Goal: Ask a question: Seek information or help from site administrators or community

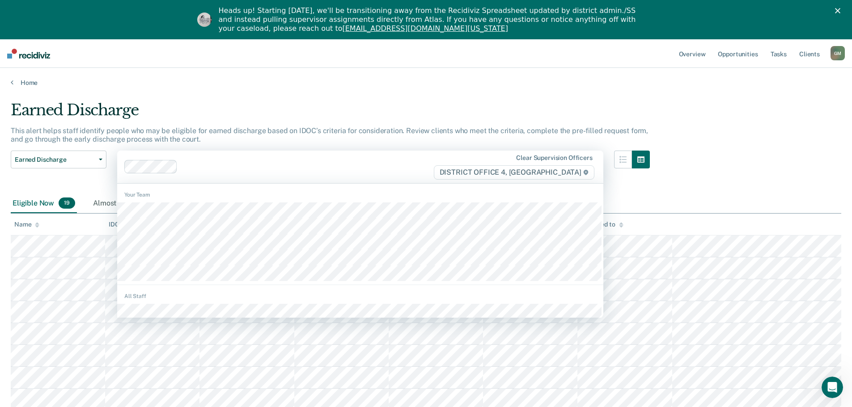
click at [265, 165] on div at bounding box center [307, 167] width 252 height 10
click at [74, 183] on div "Earned Discharge Release from Supervision Earned Discharge Limited Supervision …" at bounding box center [59, 172] width 96 height 43
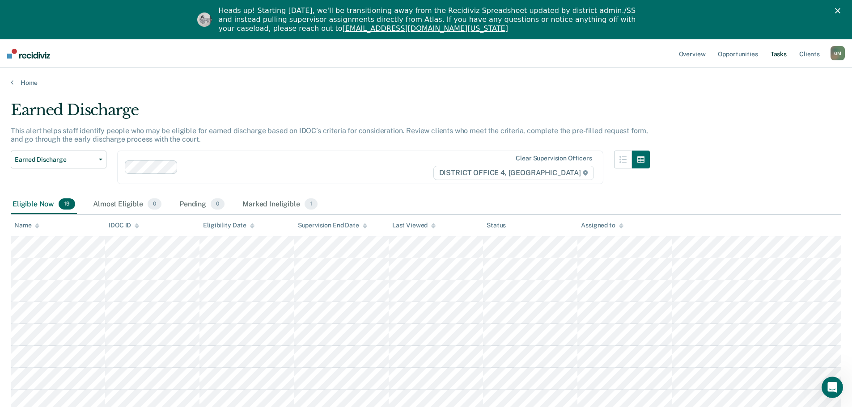
click at [781, 55] on link "Tasks" at bounding box center [779, 53] width 20 height 29
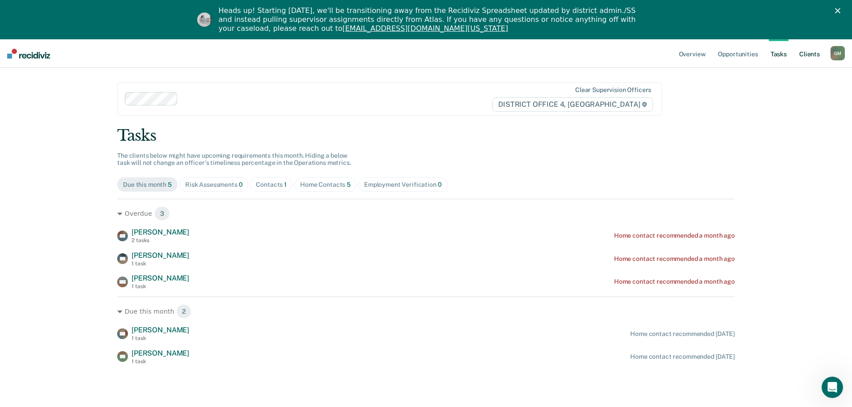
click at [806, 54] on link "Client s" at bounding box center [809, 53] width 24 height 29
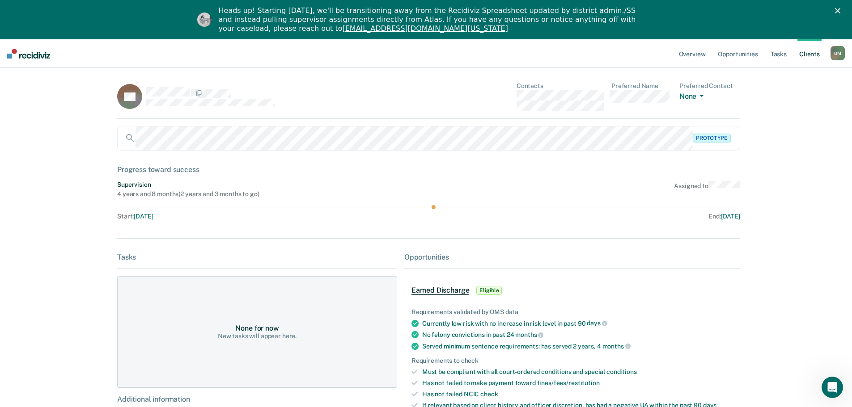
click at [807, 55] on link "Client s" at bounding box center [809, 53] width 24 height 29
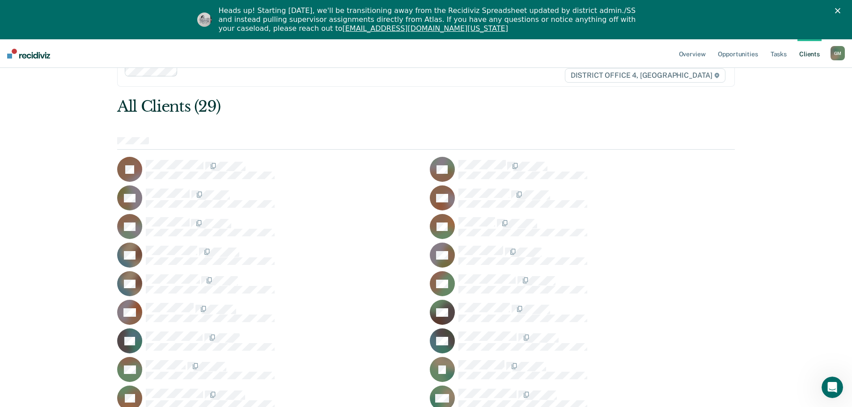
scroll to position [45, 0]
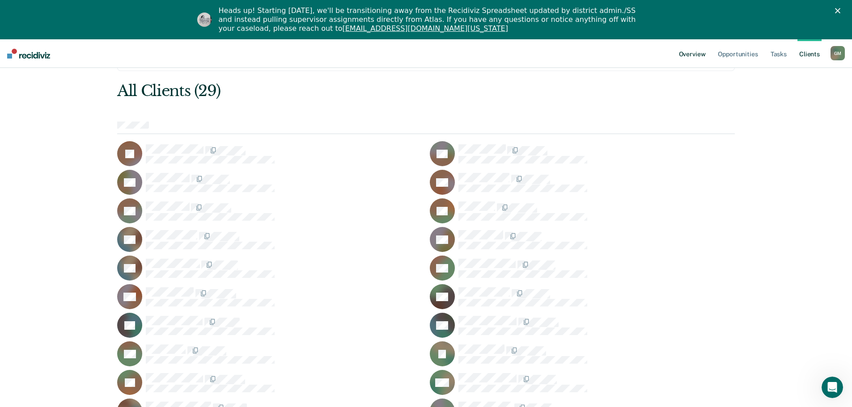
click at [706, 55] on link "Overview" at bounding box center [692, 53] width 30 height 29
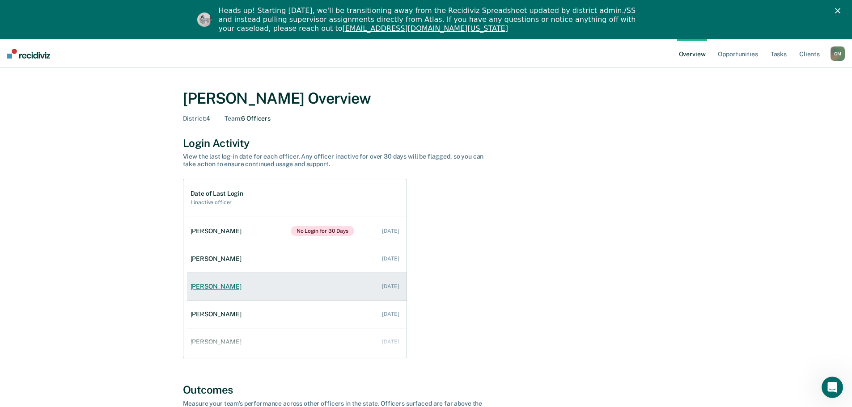
click at [195, 289] on div "[PERSON_NAME]" at bounding box center [218, 287] width 55 height 8
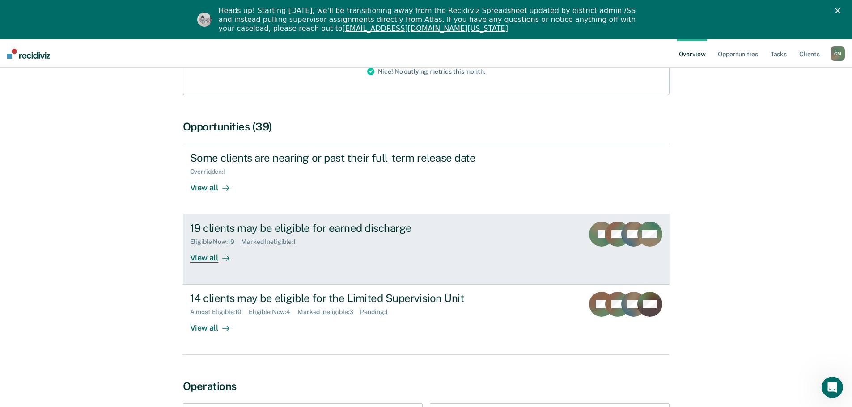
scroll to position [257, 0]
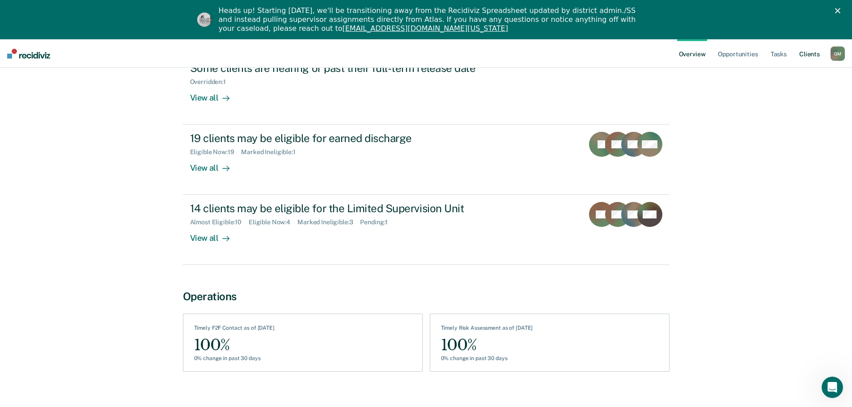
click at [810, 58] on link "Client s" at bounding box center [809, 53] width 24 height 29
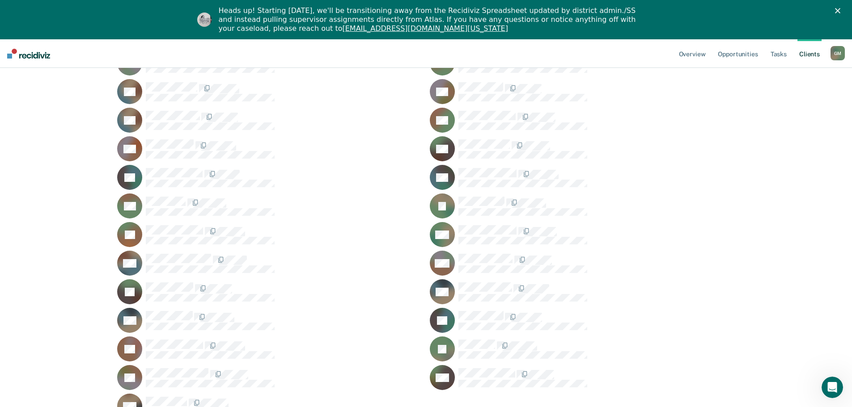
scroll to position [149, 0]
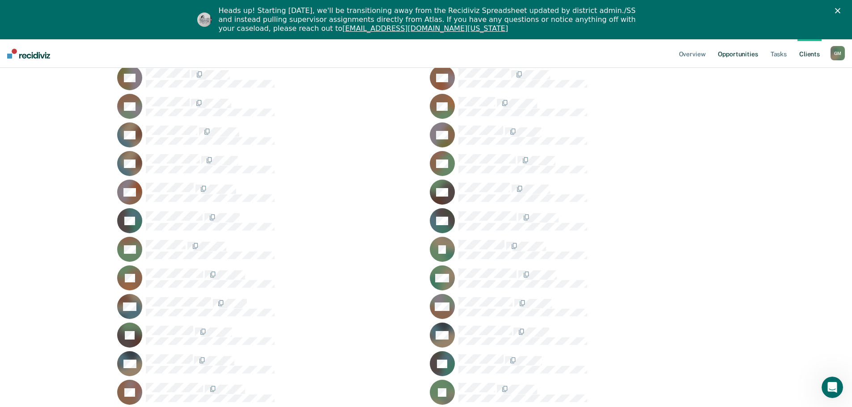
click at [733, 54] on link "Opportunities" at bounding box center [737, 53] width 43 height 29
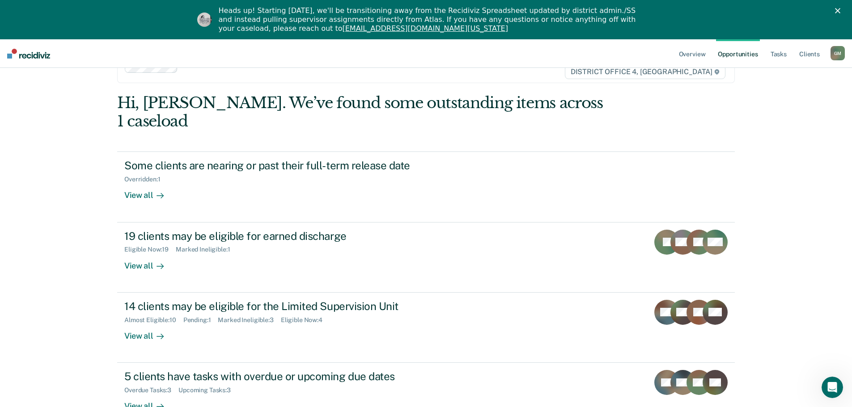
scroll to position [76, 0]
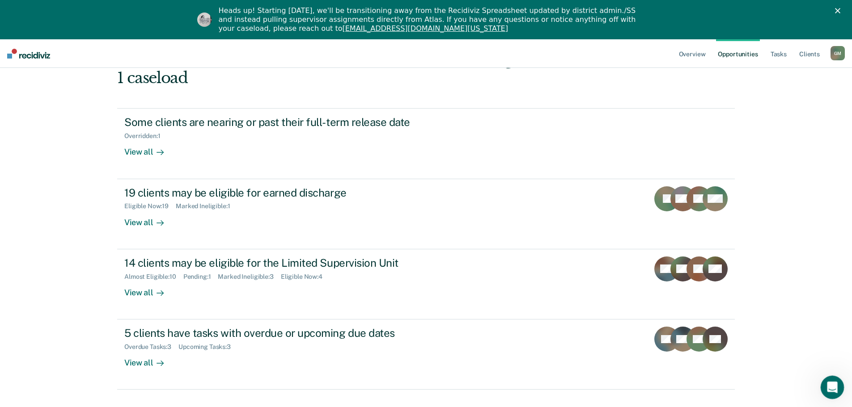
click at [834, 389] on icon "Open Intercom Messenger" at bounding box center [831, 386] width 15 height 15
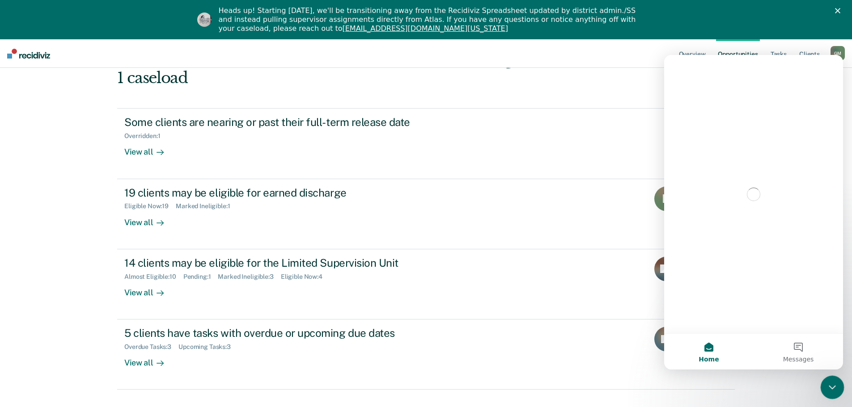
scroll to position [0, 0]
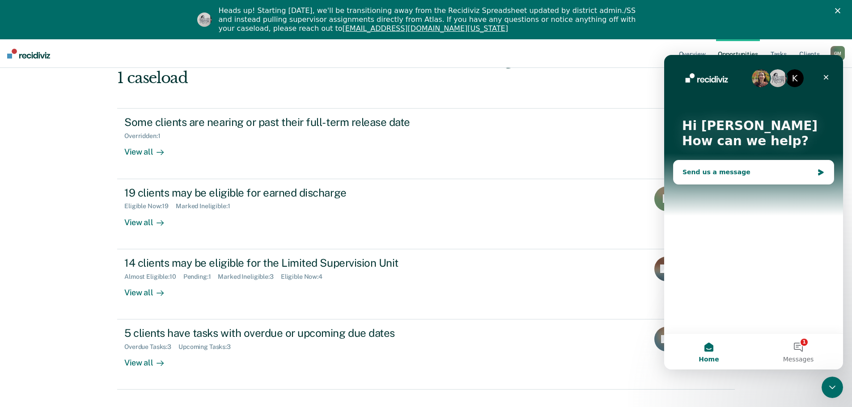
click at [705, 171] on div "Send us a message" at bounding box center [747, 172] width 131 height 9
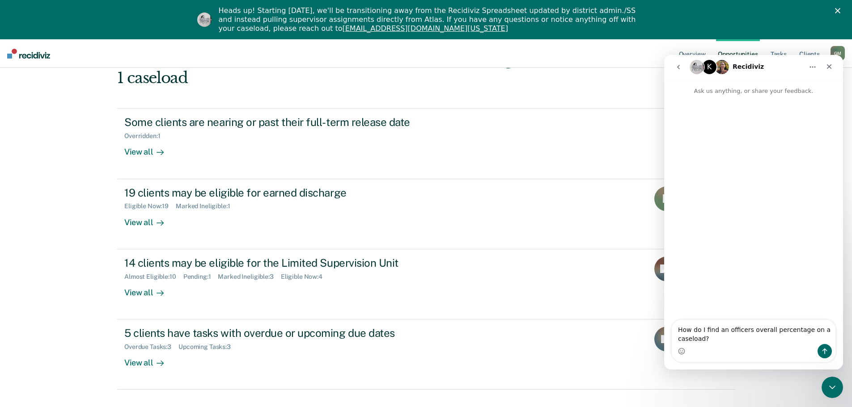
type textarea "How do I find an officers overall percentage on a caseload?"
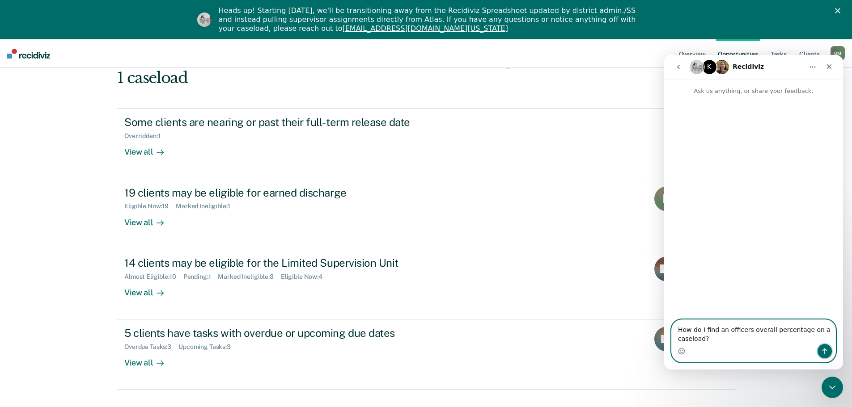
click at [829, 350] on button "Send a message…" at bounding box center [825, 351] width 14 height 14
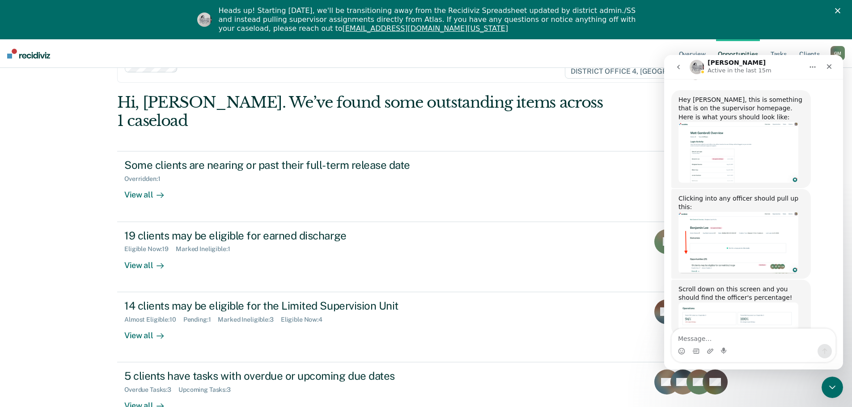
scroll to position [76, 0]
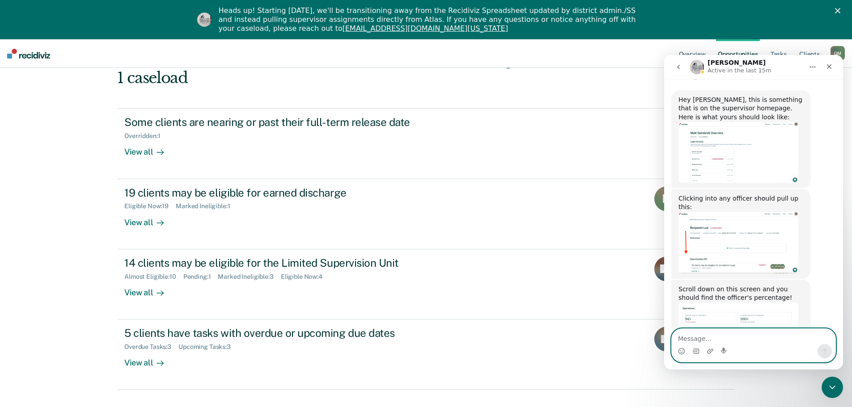
click at [682, 340] on textarea "Message…" at bounding box center [754, 336] width 164 height 15
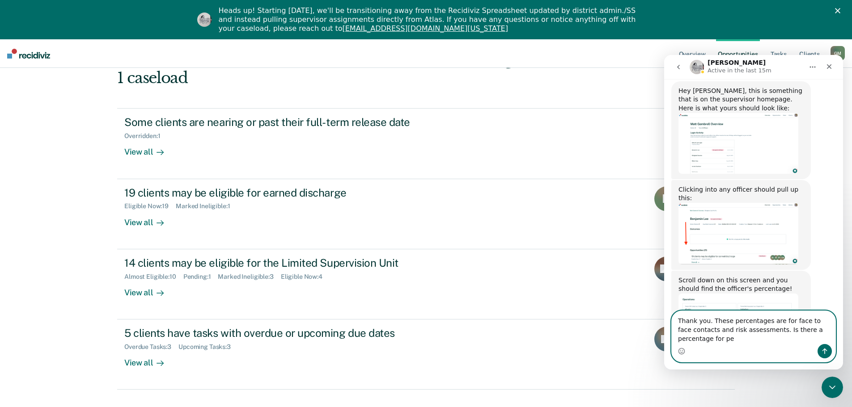
scroll to position [165, 0]
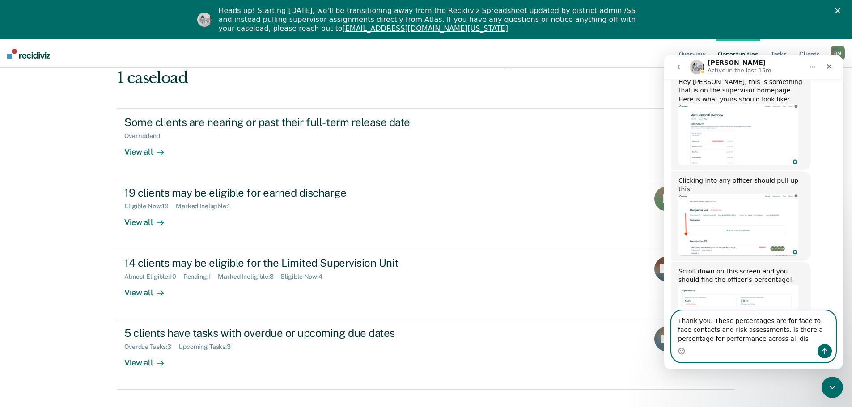
click at [750, 340] on textarea "Thank you. These percentages are for face to face contacts and risk assessments…" at bounding box center [754, 327] width 164 height 33
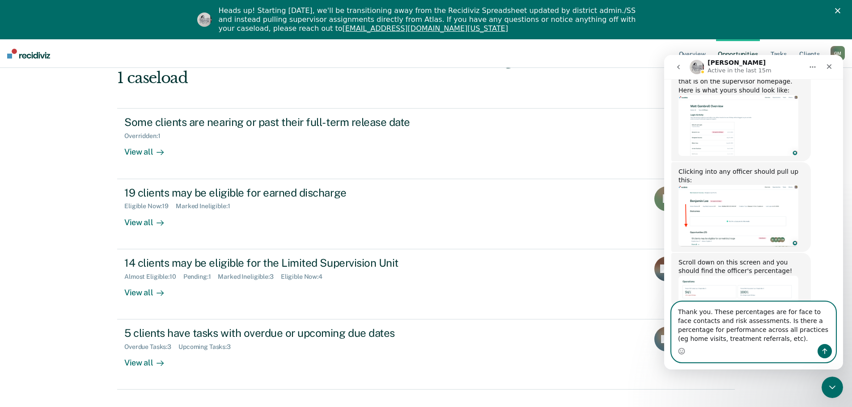
type textarea "Thank you. These percentages are for face to face contacts and risk assessments…"
click at [825, 355] on icon "Send a message…" at bounding box center [824, 351] width 7 height 7
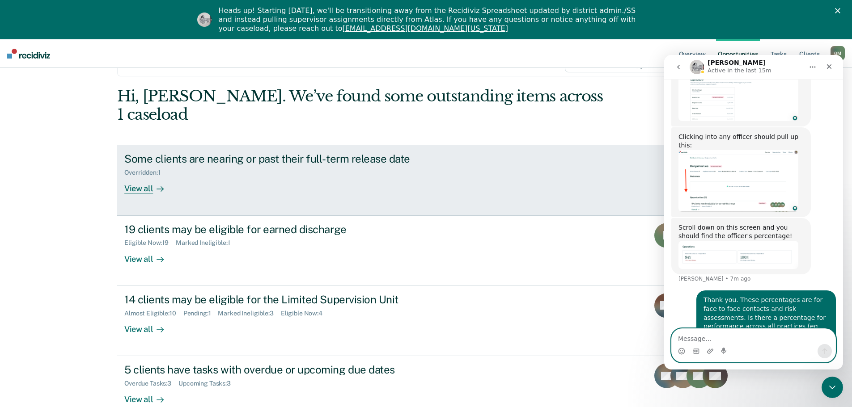
scroll to position [76, 0]
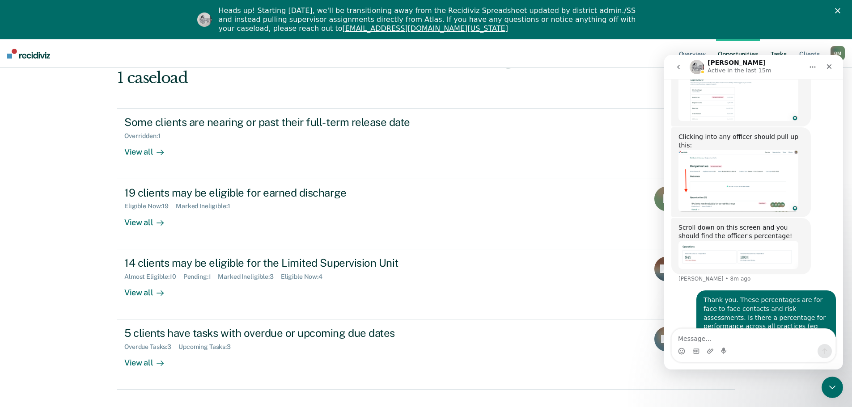
click at [776, 53] on link "Tasks" at bounding box center [779, 53] width 20 height 29
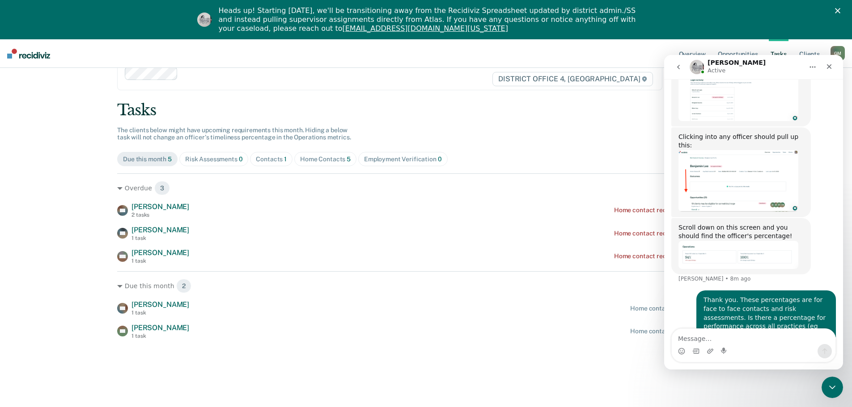
scroll to position [39, 0]
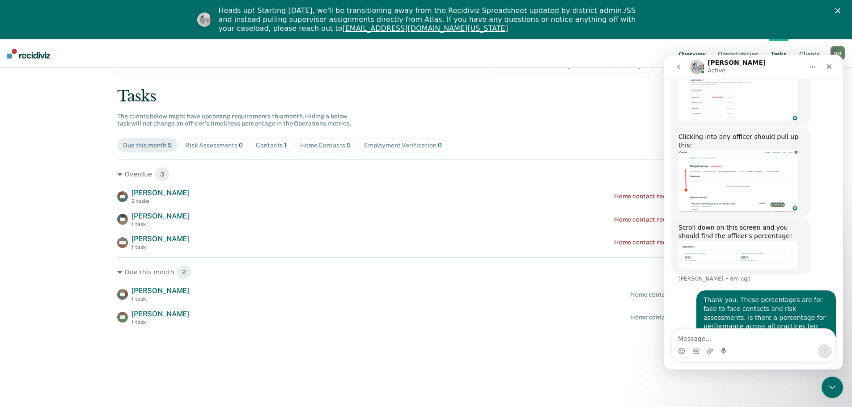
click at [690, 55] on link "Overview" at bounding box center [692, 53] width 30 height 29
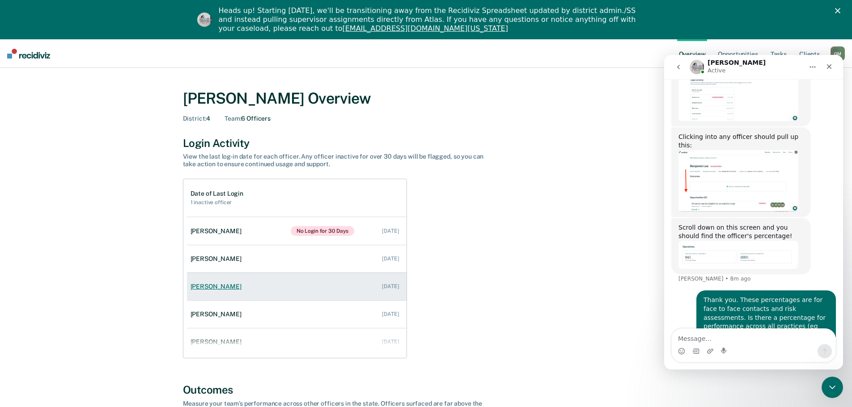
scroll to position [243, 0]
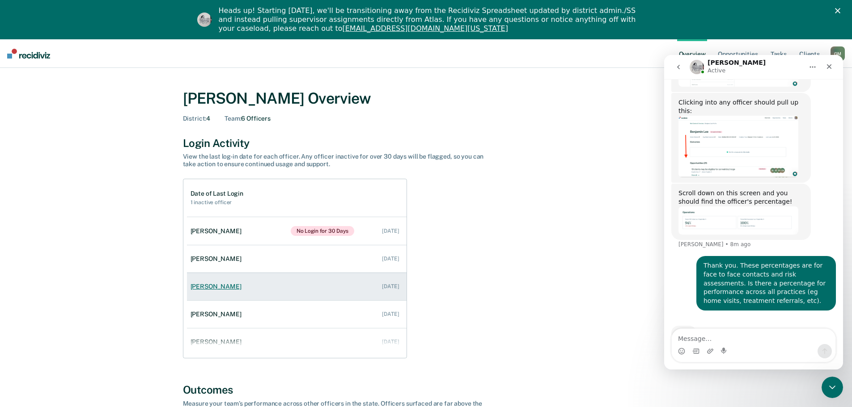
click at [216, 288] on div "[PERSON_NAME]" at bounding box center [218, 287] width 55 height 8
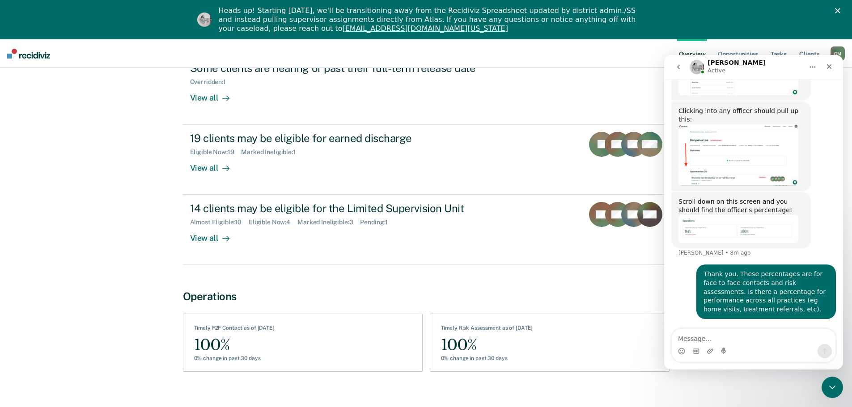
scroll to position [209, 0]
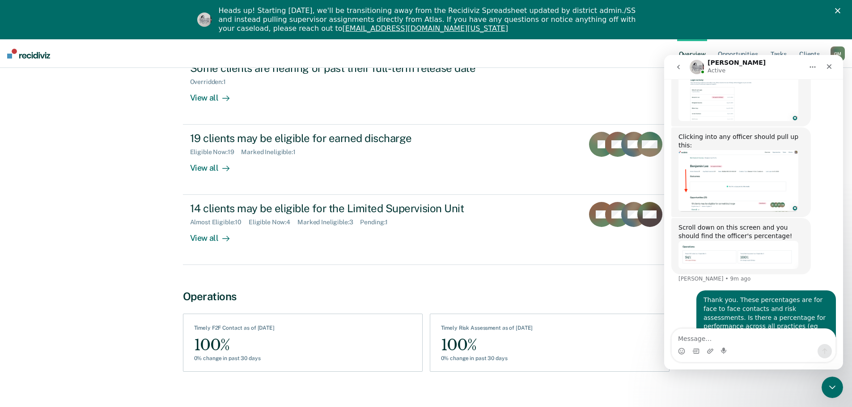
click at [82, 223] on div "[PERSON_NAME] Overview / [PERSON_NAME] Profile [PERSON_NAME] Active Clients : 2…" at bounding box center [426, 106] width 830 height 568
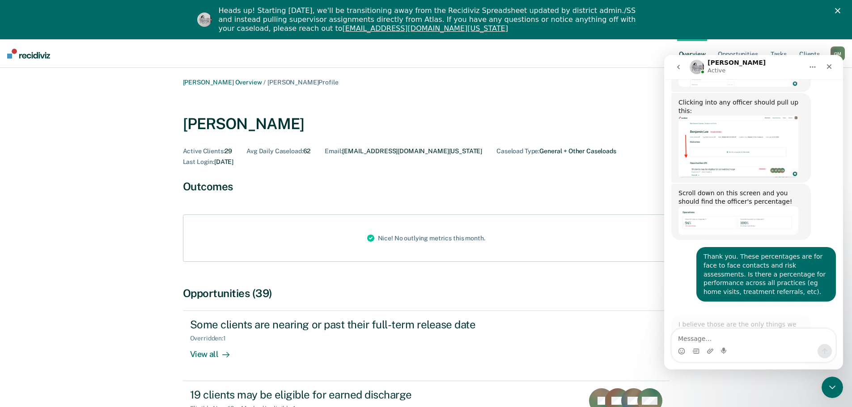
scroll to position [253, 0]
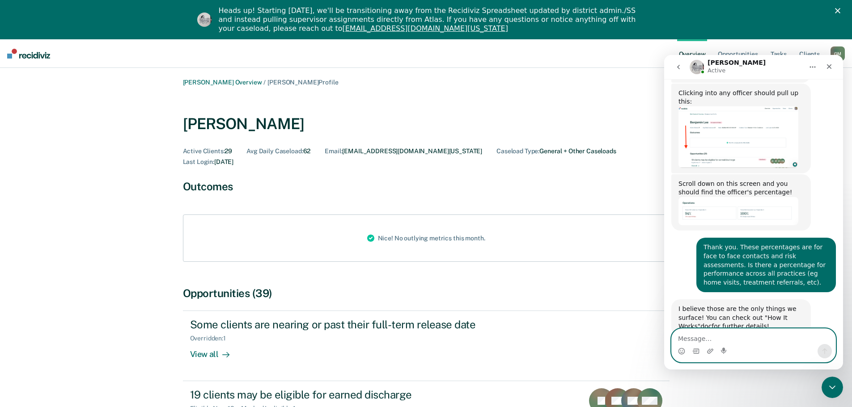
click at [699, 341] on textarea "Message…" at bounding box center [754, 336] width 164 height 15
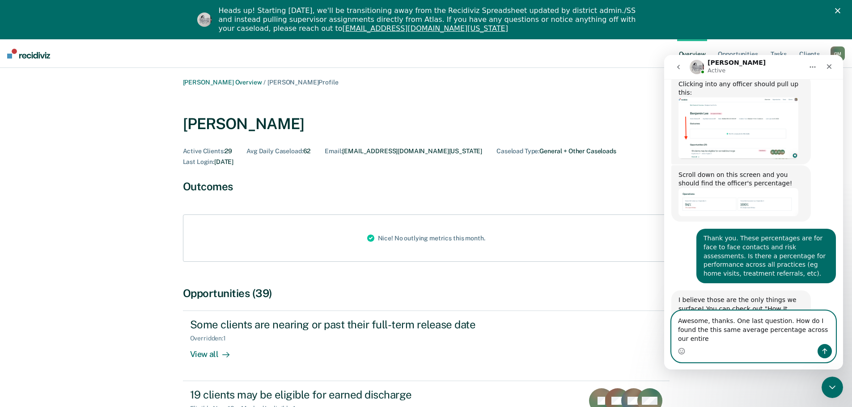
click at [822, 338] on textarea "Awesome, thanks. One last question. How do I found the this same average percen…" at bounding box center [754, 327] width 164 height 33
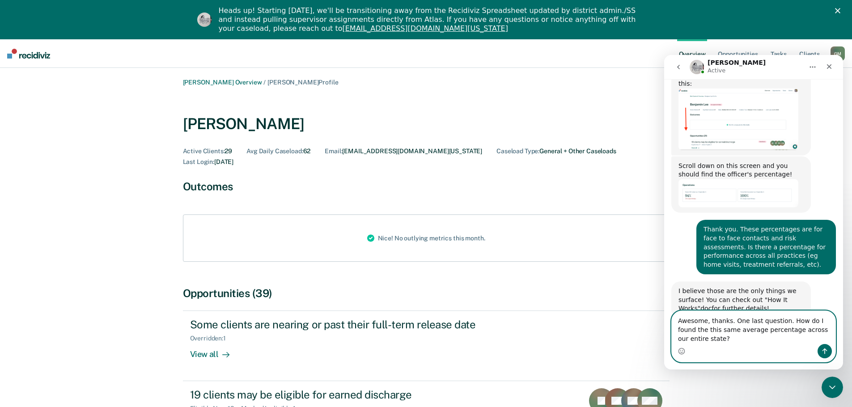
type textarea "Awesome, thanks. One last question. How do I found the this same average percen…"
click at [825, 354] on icon "Send a message…" at bounding box center [824, 352] width 5 height 6
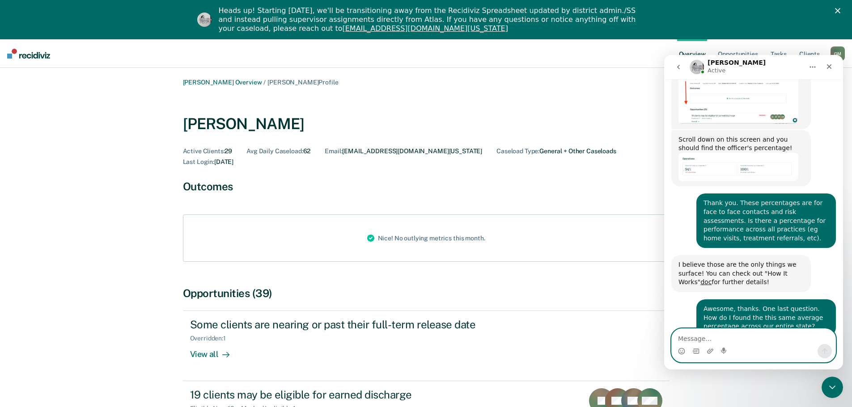
scroll to position [324, 0]
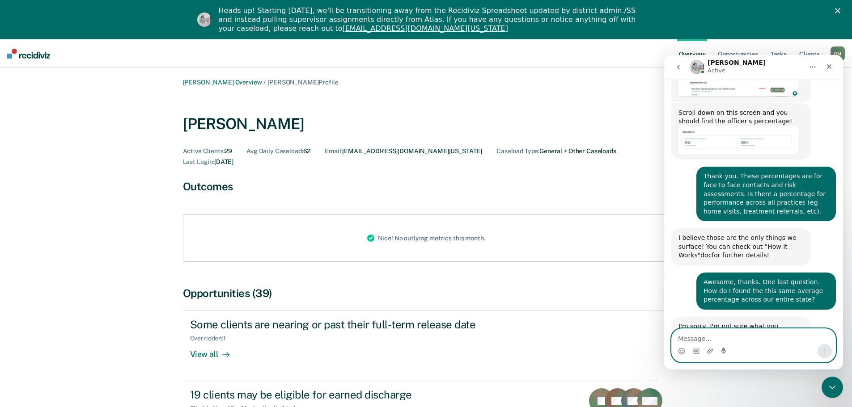
click at [700, 339] on textarea "Message…" at bounding box center [754, 336] width 164 height 15
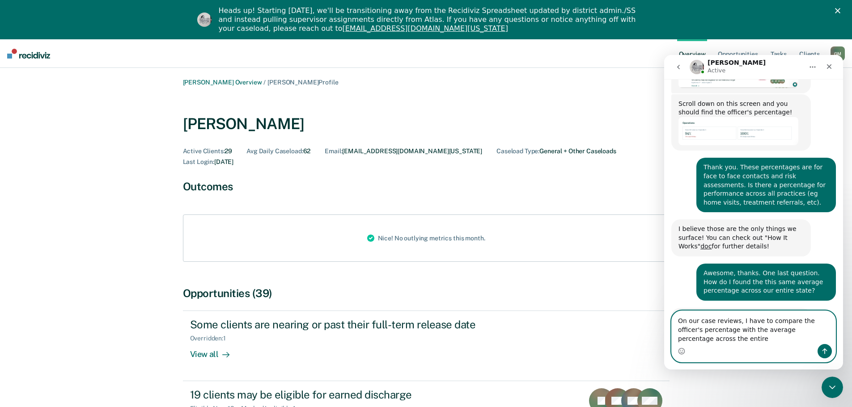
scroll to position [342, 0]
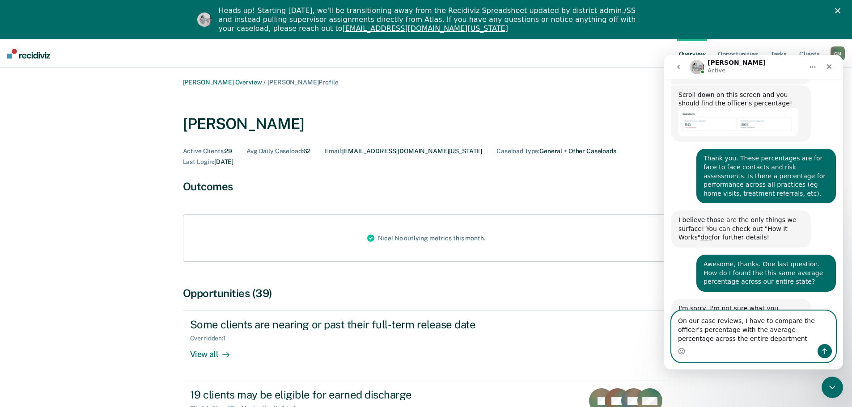
type textarea "On our case reviews, I have to compare the officer's percentage with the averag…"
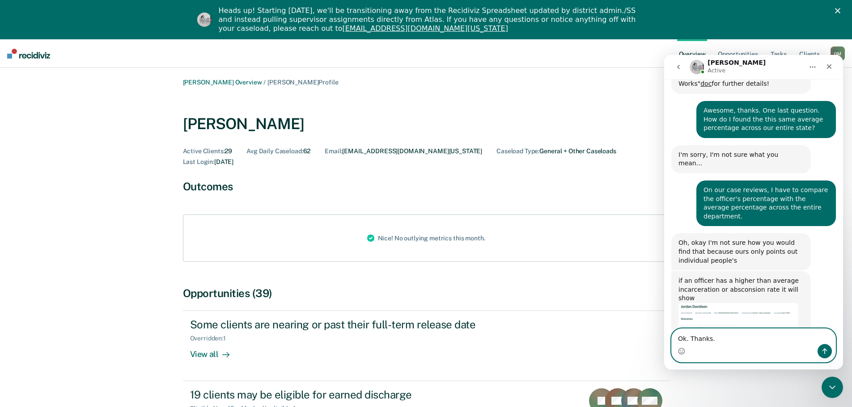
scroll to position [504, 0]
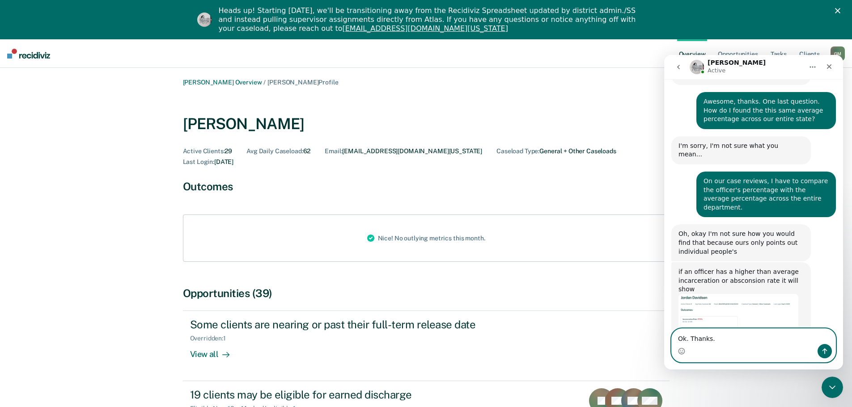
type textarea "Ok. Thanks."
click at [827, 349] on icon "Send a message…" at bounding box center [824, 351] width 7 height 7
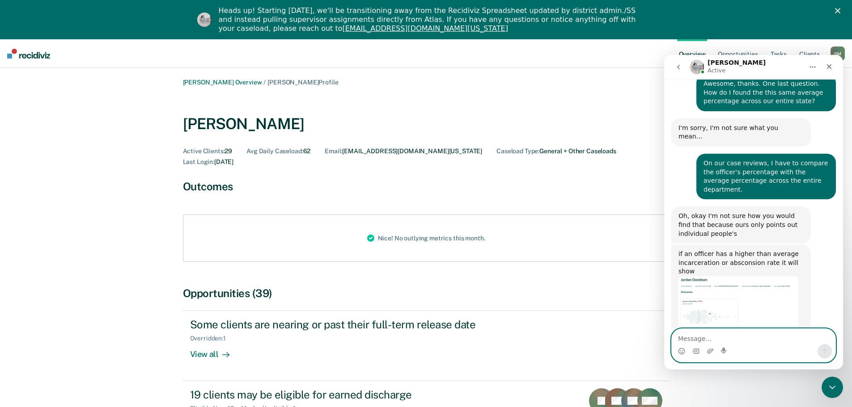
scroll to position [531, 0]
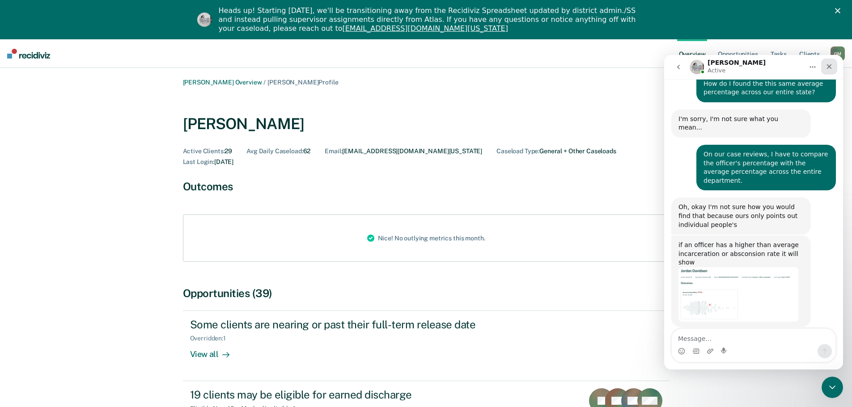
click at [828, 68] on icon "Close" at bounding box center [829, 66] width 5 height 5
